Goal: Task Accomplishment & Management: Manage account settings

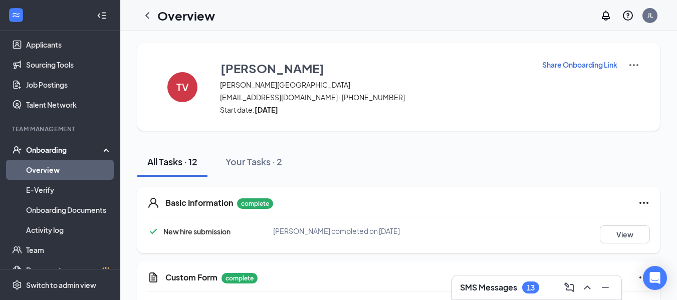
click at [59, 150] on div "Onboarding" at bounding box center [64, 150] width 77 height 10
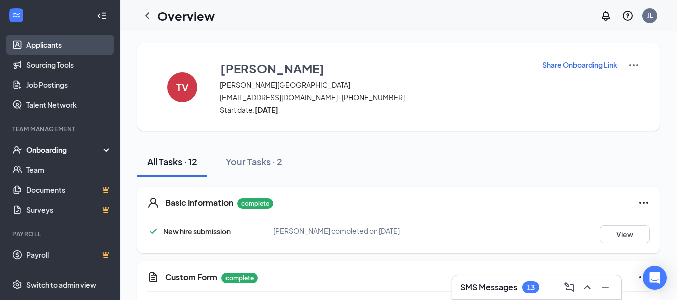
click at [34, 46] on link "Applicants" at bounding box center [69, 45] width 86 height 20
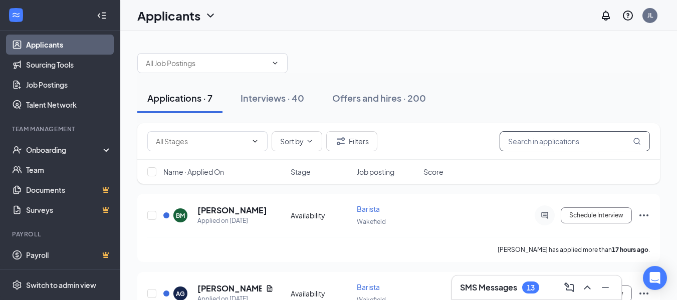
click at [561, 144] on input "text" at bounding box center [574, 141] width 150 height 20
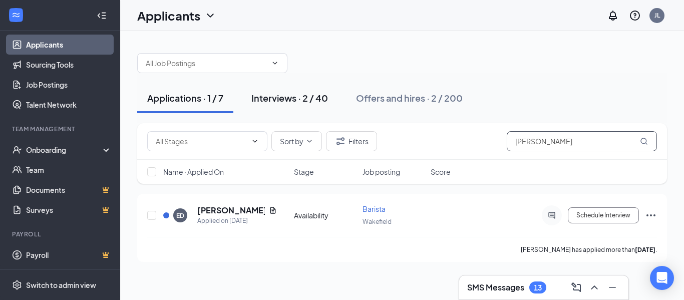
type input "[PERSON_NAME]"
click at [297, 99] on div "Interviews · 2 / 40" at bounding box center [289, 98] width 77 height 13
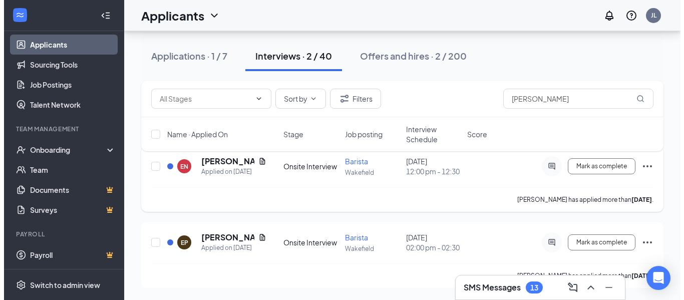
scroll to position [76, 0]
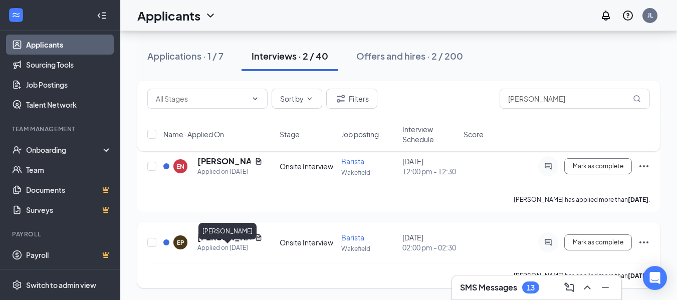
click at [214, 232] on h5 "[PERSON_NAME]" at bounding box center [223, 237] width 53 height 11
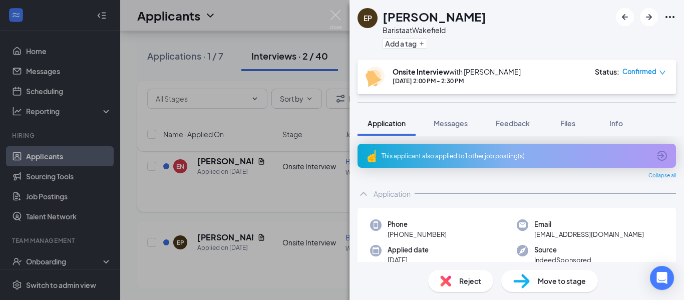
click at [272, 178] on div "EP [PERSON_NAME] Barista at [GEOGRAPHIC_DATA] Add a tag Onsite Interview with […" at bounding box center [342, 150] width 684 height 300
